Goal: Information Seeking & Learning: Check status

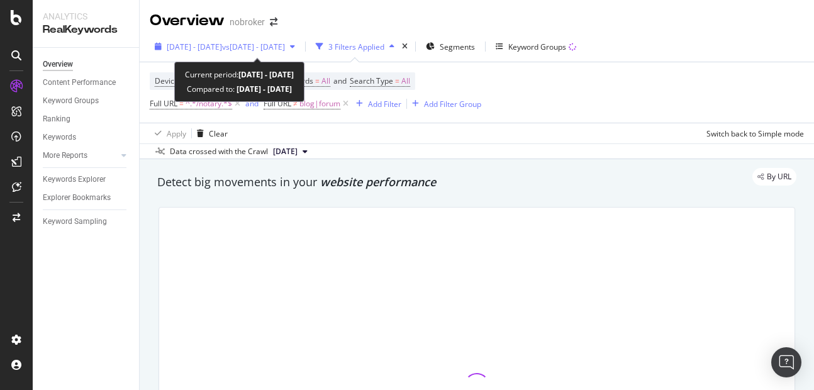
click at [231, 53] on div "[DATE] - [DATE] vs [DATE] - [DATE]" at bounding box center [225, 46] width 150 height 19
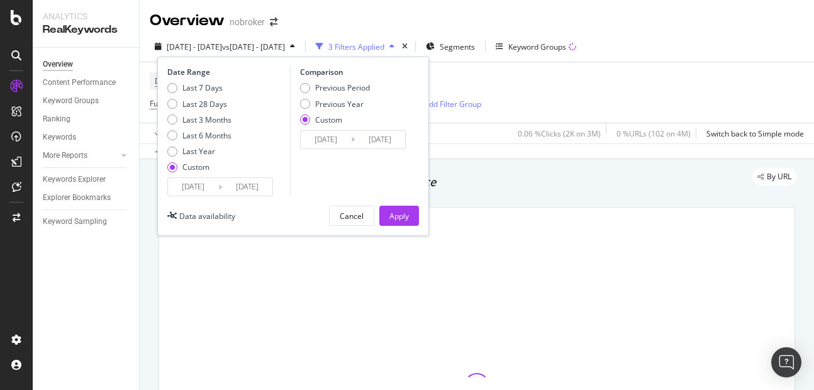
click at [260, 187] on input "[DATE]" at bounding box center [247, 187] width 50 height 18
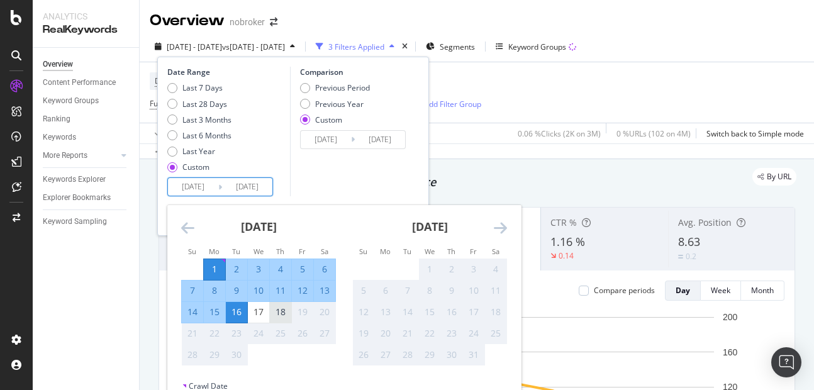
click at [282, 310] on div "18" at bounding box center [280, 312] width 21 height 13
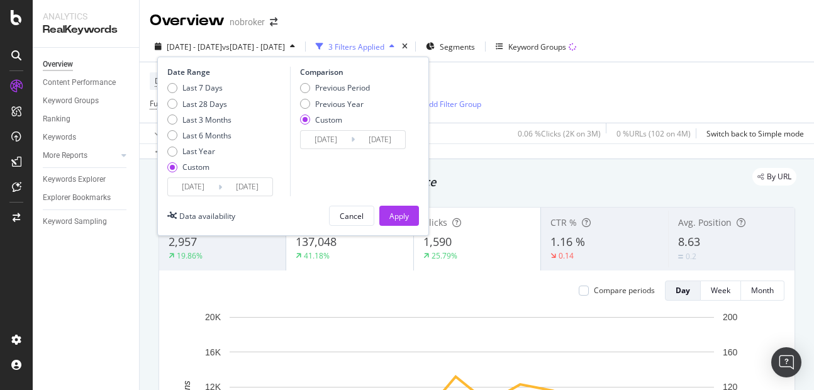
type input "[DATE]"
click at [395, 209] on div "Apply" at bounding box center [398, 215] width 19 height 19
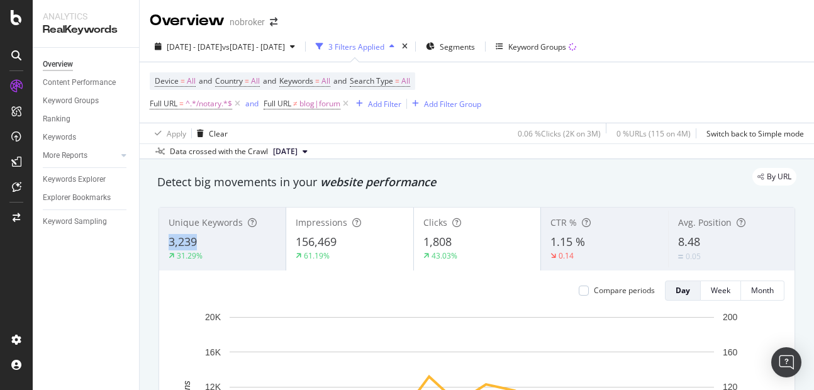
copy span "3,239"
drag, startPoint x: 167, startPoint y: 242, endPoint x: 212, endPoint y: 246, distance: 45.5
click at [212, 246] on div "Unique Keywords 3,239 31.29%" at bounding box center [222, 239] width 126 height 57
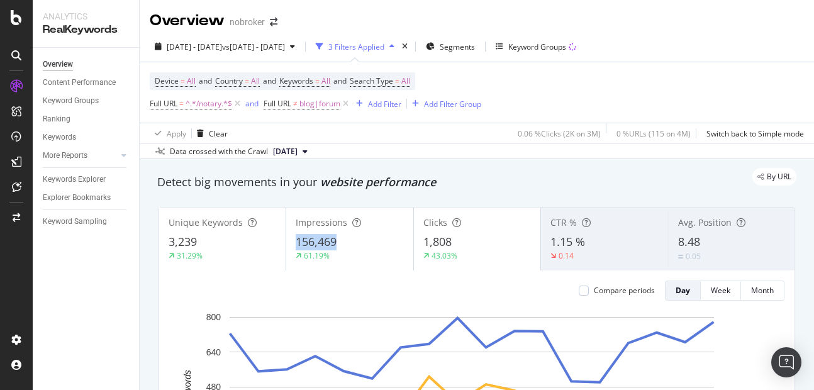
copy span "156,469"
drag, startPoint x: 289, startPoint y: 245, endPoint x: 337, endPoint y: 241, distance: 47.9
click at [337, 241] on div "Impressions 156,469 61.19%" at bounding box center [349, 239] width 126 height 57
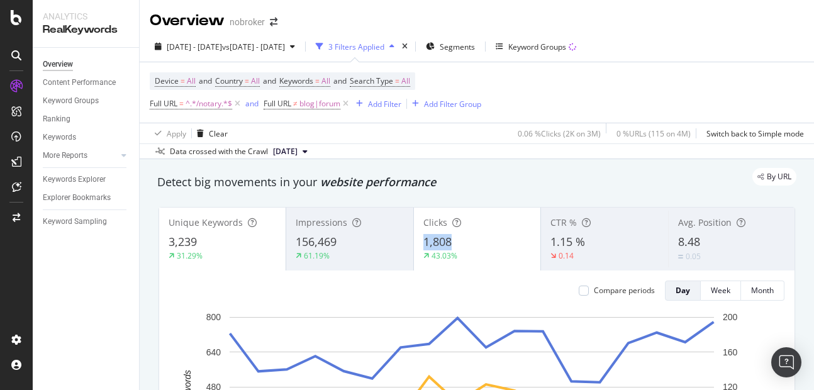
copy span "1,808"
drag, startPoint x: 416, startPoint y: 239, endPoint x: 456, endPoint y: 242, distance: 39.7
click at [456, 242] on div "Clicks 1,808 43.03%" at bounding box center [477, 239] width 126 height 57
